Goal: Transaction & Acquisition: Download file/media

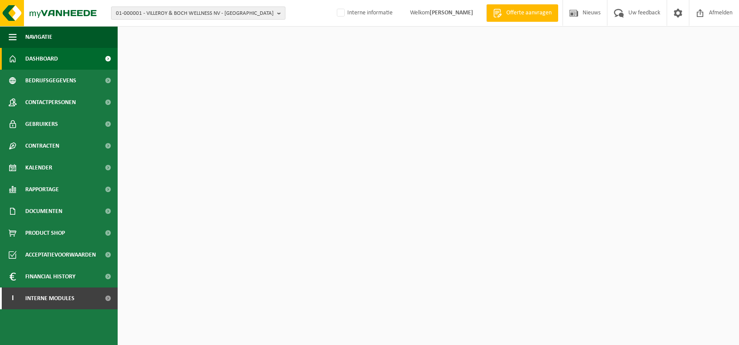
click at [237, 13] on span "01-000001 - VILLEROY & BOCH WELLNESS NV - ROESELARE" at bounding box center [195, 13] width 158 height 13
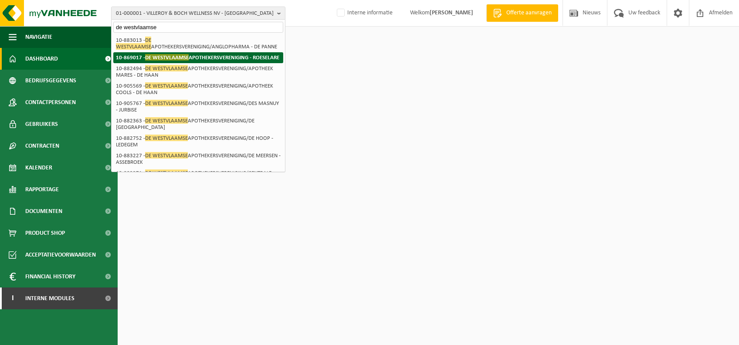
type input "de westvlaamse"
click at [212, 59] on strong "10-869017 - DE WESTVLAAMSE APOTHEKERSVERENIGING - ROESELARE" at bounding box center [197, 57] width 163 height 7
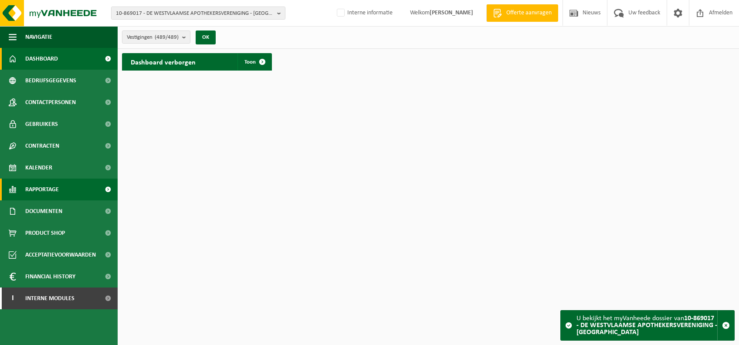
click at [51, 191] on span "Rapportage" at bounding box center [42, 190] width 34 height 22
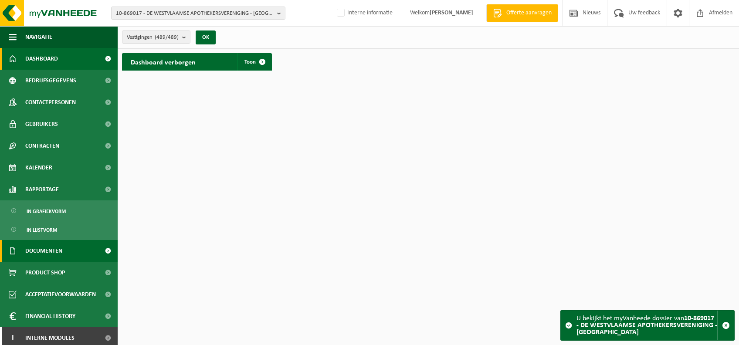
click at [48, 247] on span "Documenten" at bounding box center [43, 251] width 37 height 22
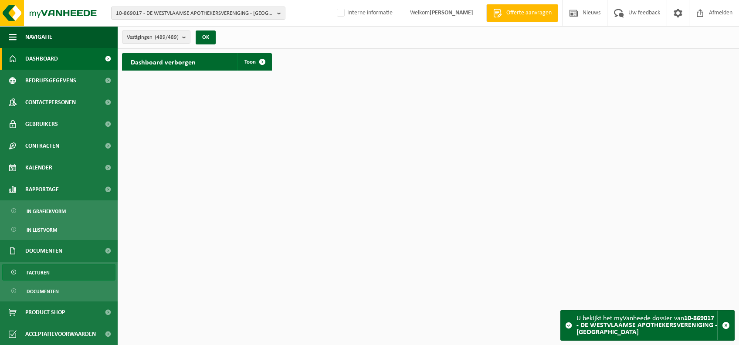
click at [71, 275] on link "Facturen" at bounding box center [58, 272] width 113 height 17
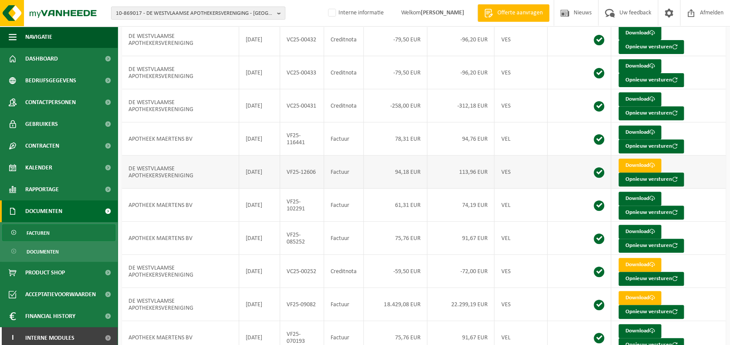
scroll to position [149, 0]
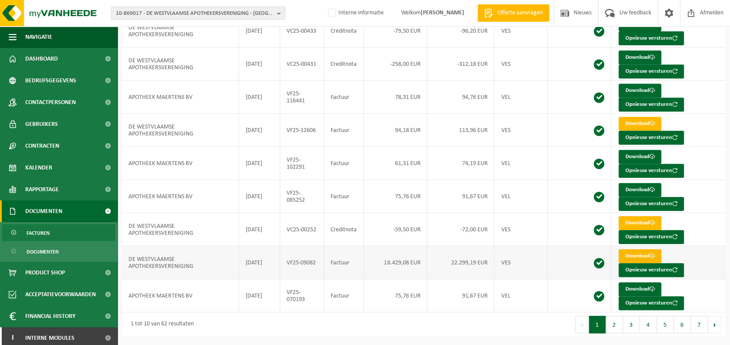
click at [636, 257] on link "Download" at bounding box center [640, 256] width 43 height 14
click at [616, 323] on button "2" at bounding box center [614, 324] width 17 height 17
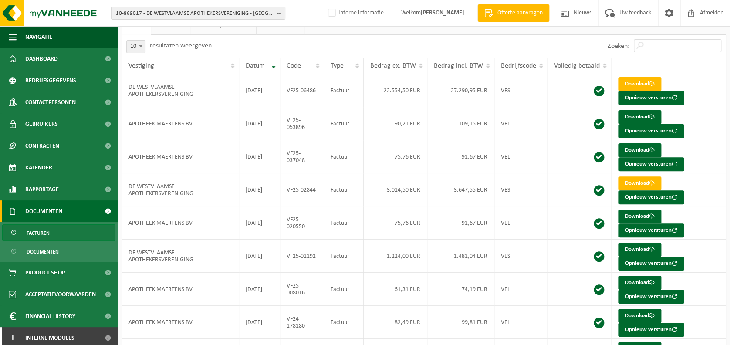
scroll to position [50, 0]
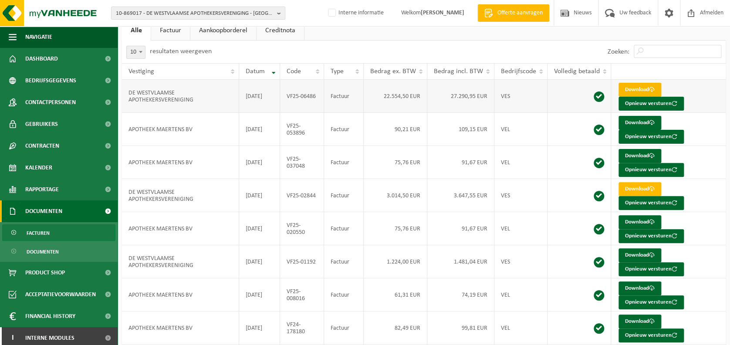
click at [631, 87] on link "Download" at bounding box center [640, 90] width 43 height 14
